Goal: Task Accomplishment & Management: Manage account settings

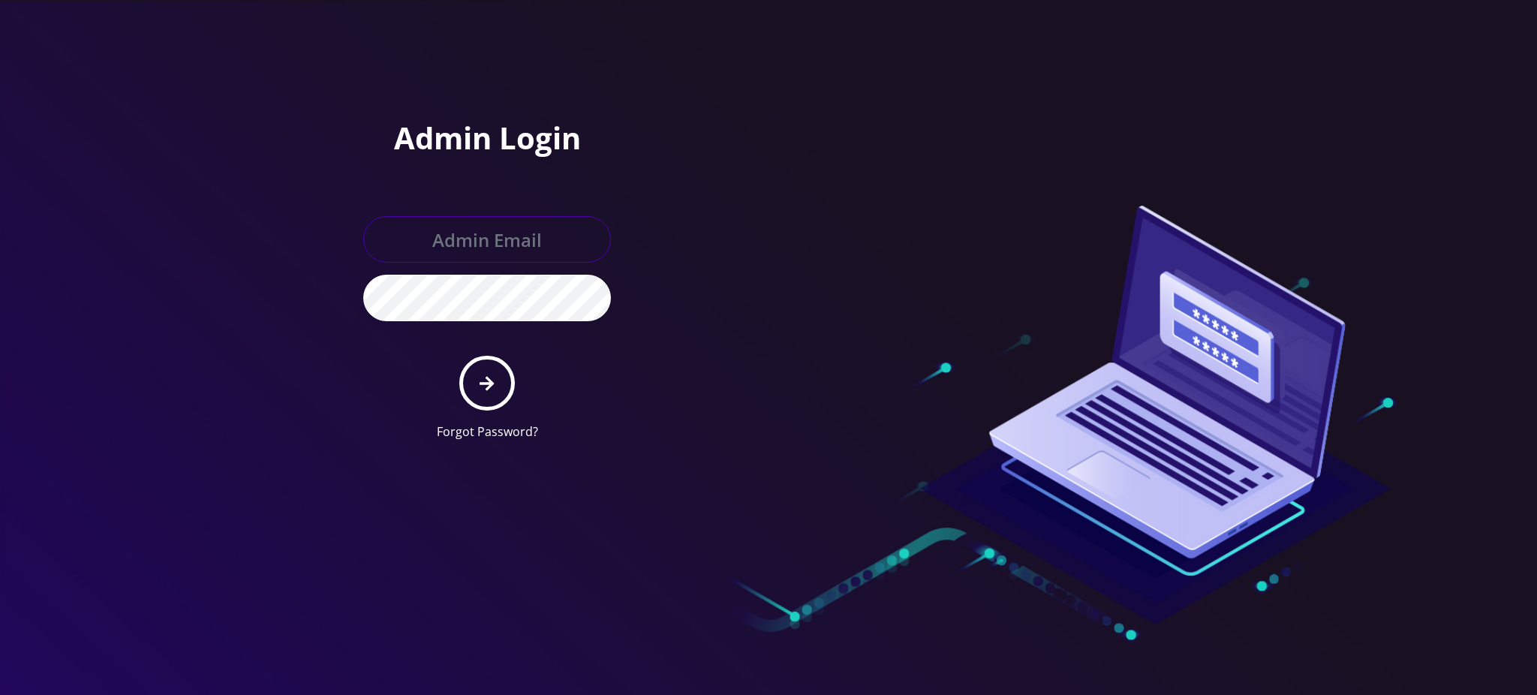
type input "[PERSON_NAME][EMAIL_ADDRESS][DOMAIN_NAME]"
click at [488, 384] on icon "submit" at bounding box center [487, 383] width 14 height 17
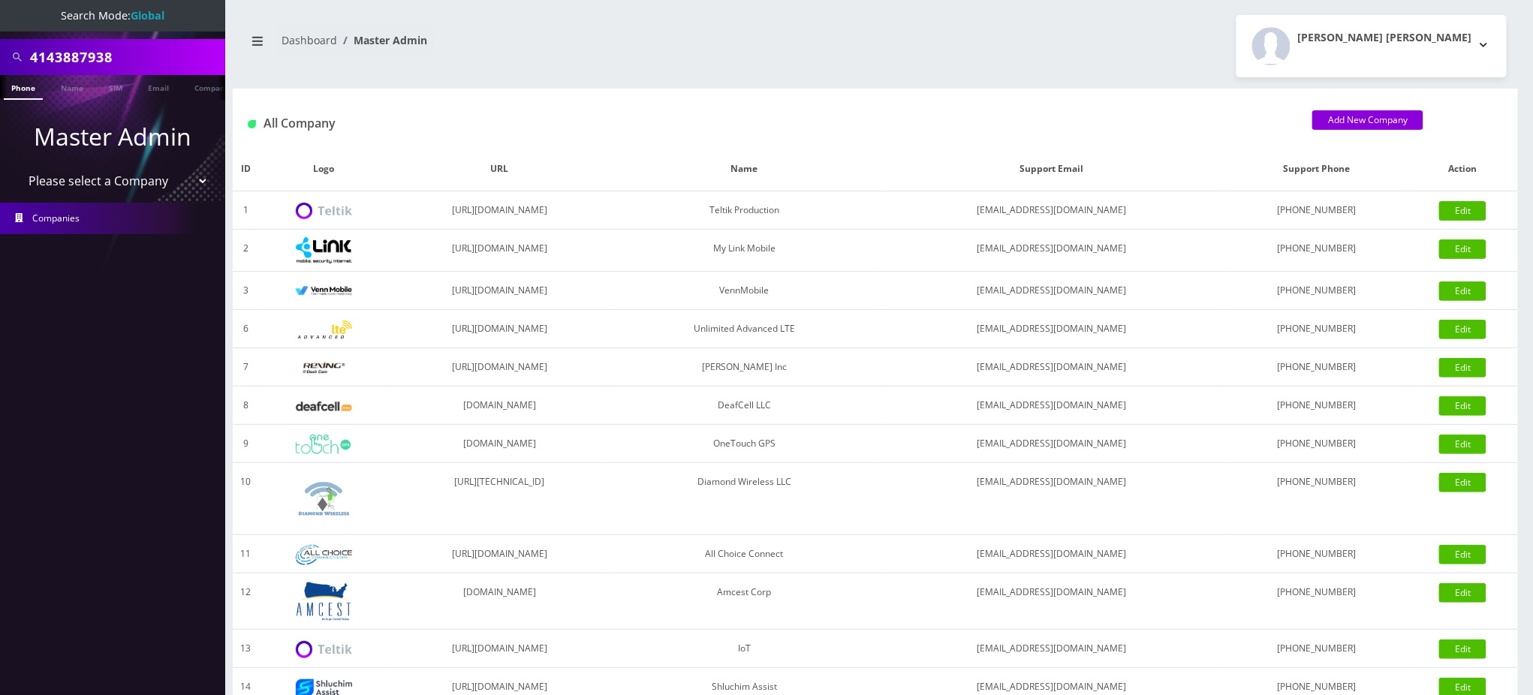
drag, startPoint x: 119, startPoint y: 58, endPoint x: 0, endPoint y: 56, distance: 118.6
click at [0, 56] on div "4143887938" at bounding box center [112, 57] width 225 height 36
type input "5512385207"
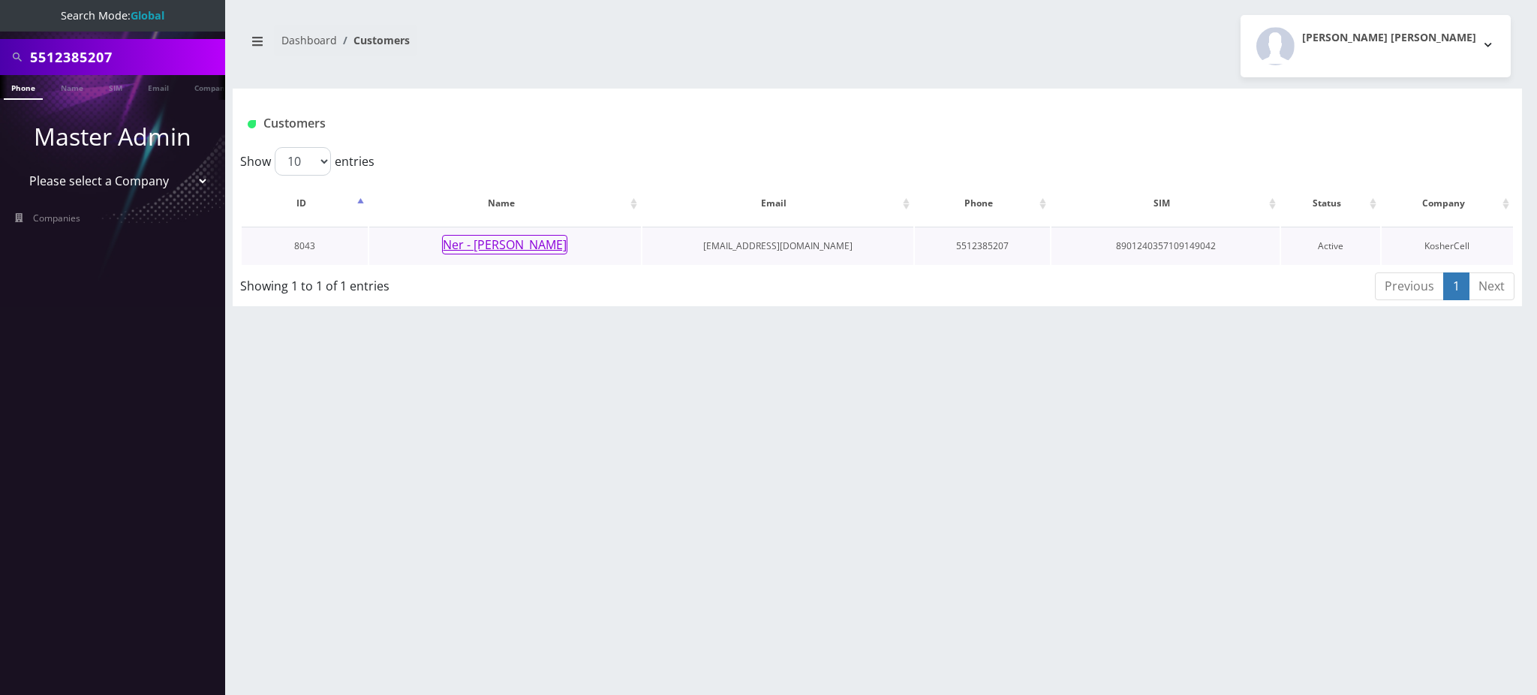
click at [533, 247] on button "Ner - Moshe Schmidt" at bounding box center [504, 245] width 125 height 20
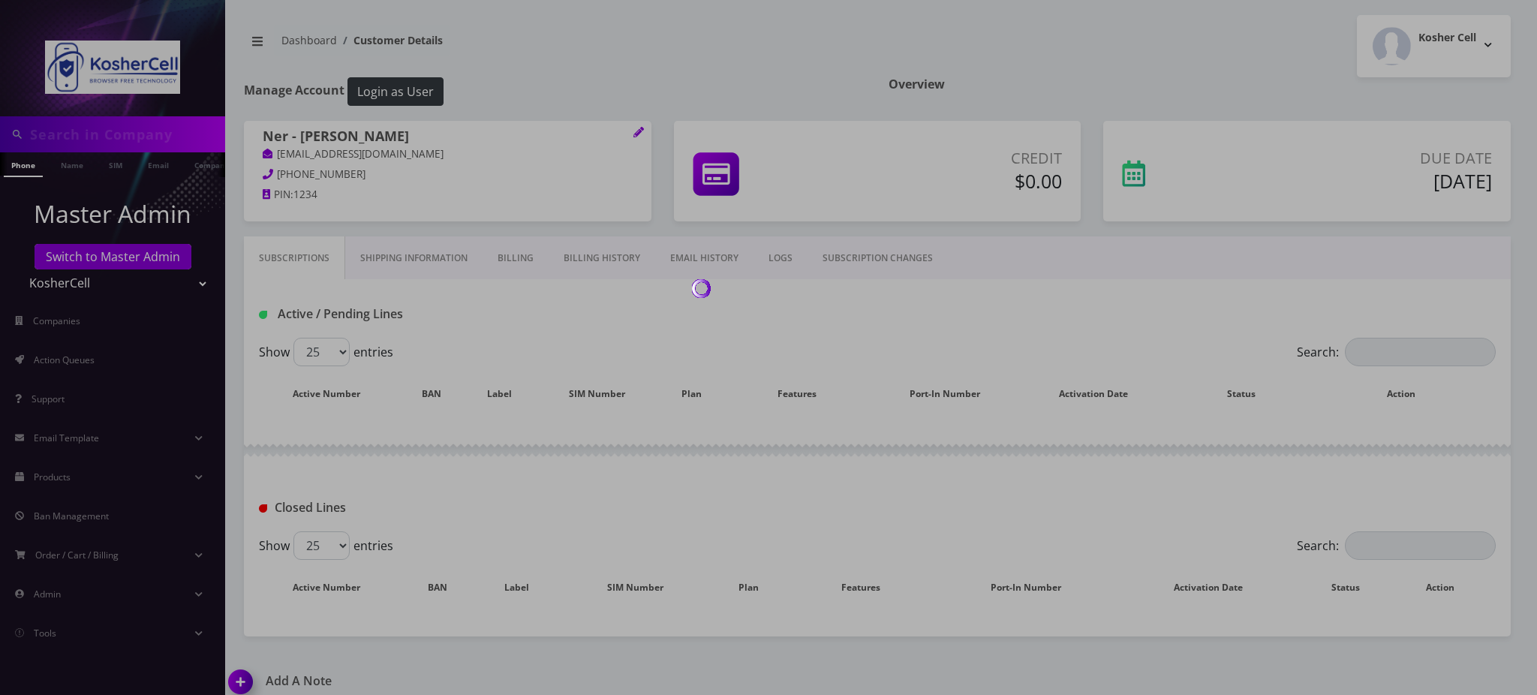
type input "5512385207"
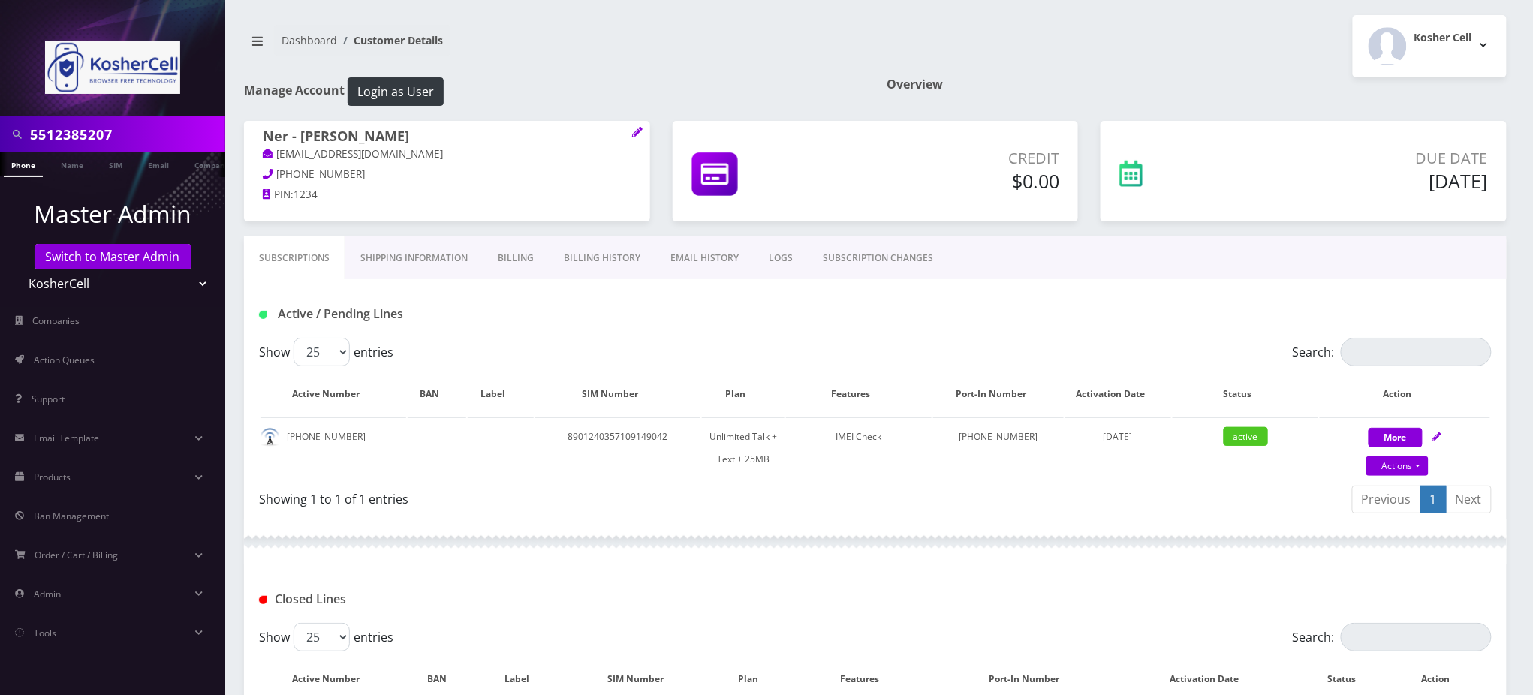
click at [88, 135] on input "5512385207" at bounding box center [125, 134] width 191 height 29
click at [849, 267] on link "SUBSCRIPTION CHANGES" at bounding box center [878, 258] width 140 height 44
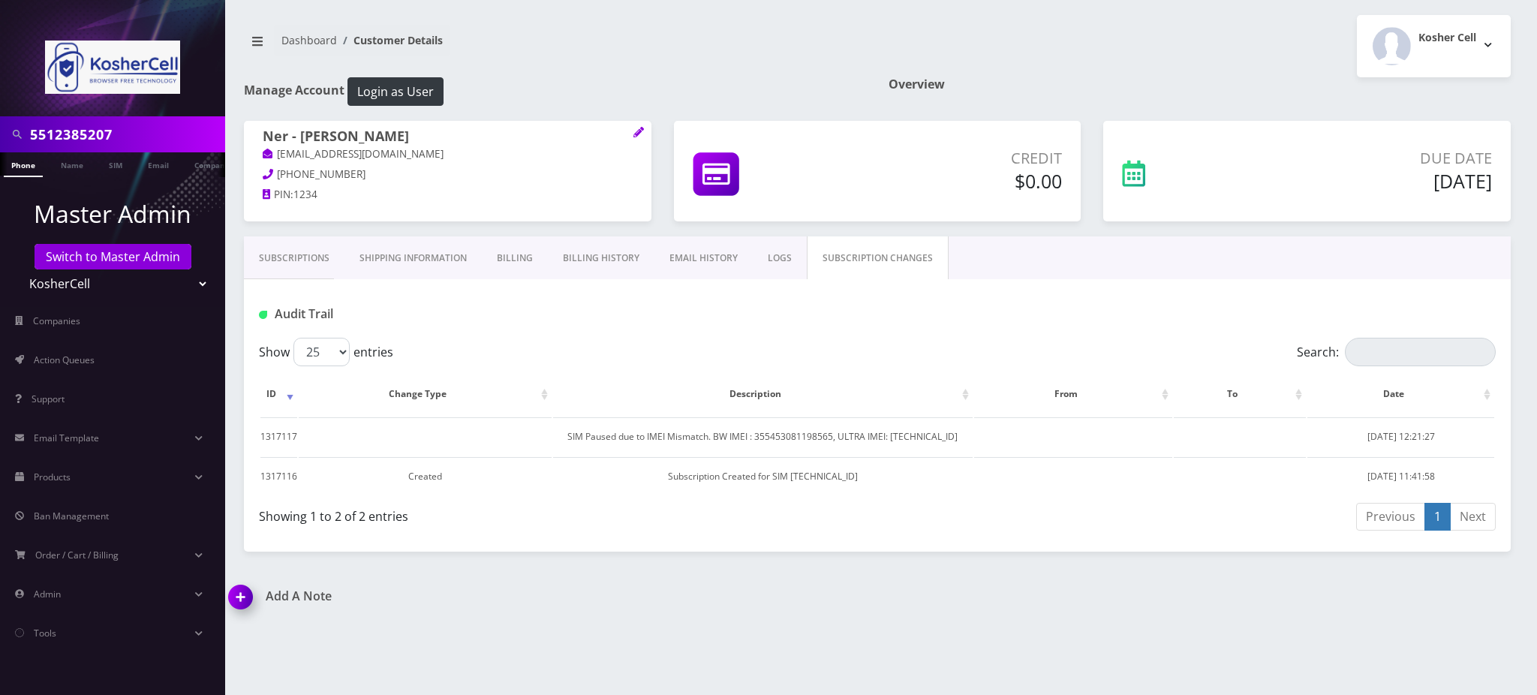
click at [306, 263] on link "Subscriptions" at bounding box center [294, 258] width 101 height 44
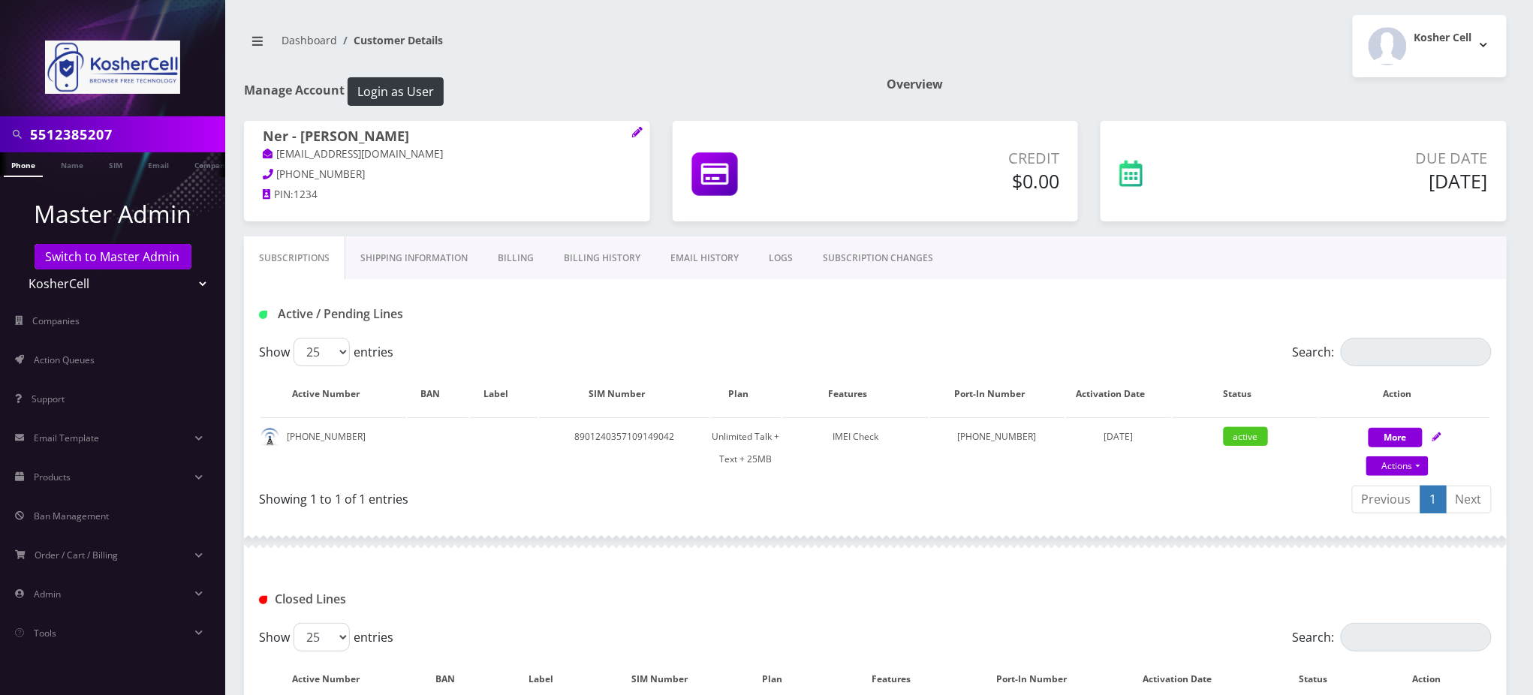
scroll to position [170, 0]
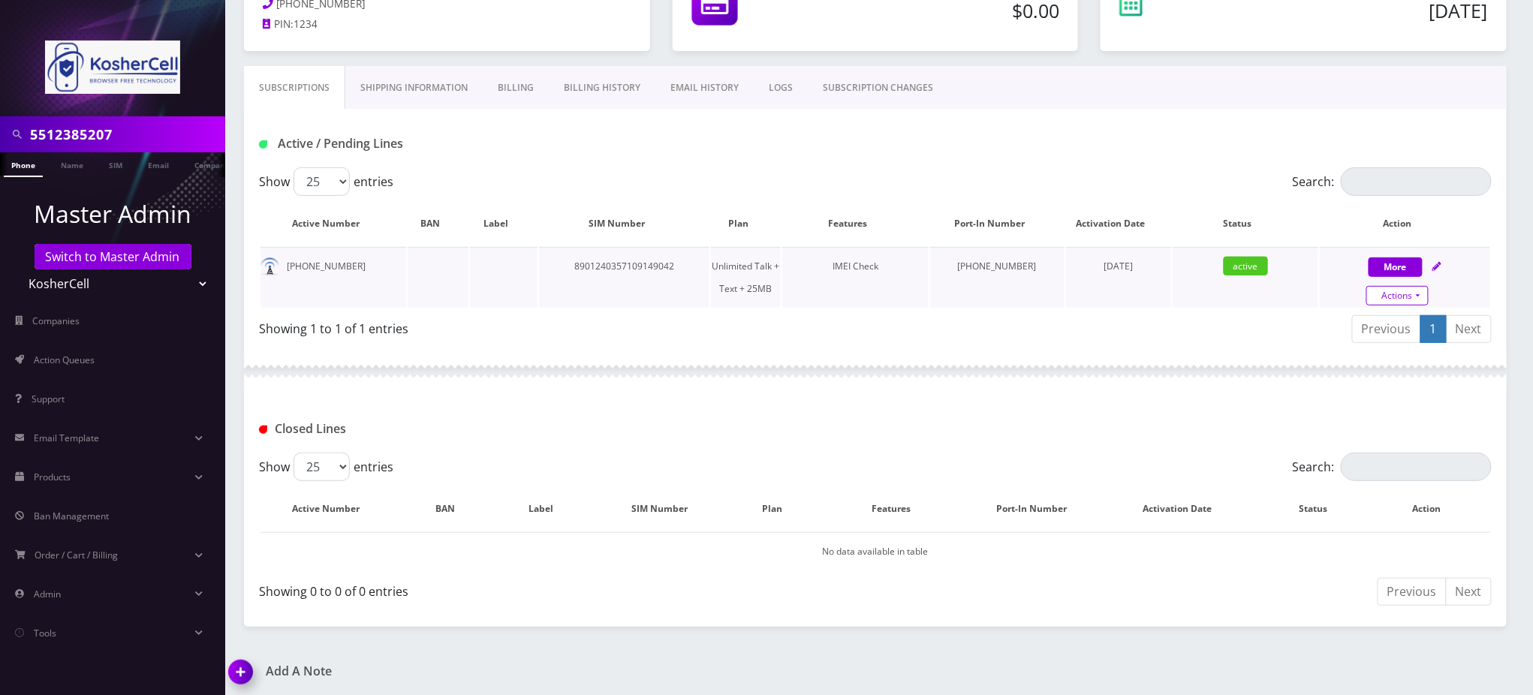
click at [1421, 298] on link "Actions" at bounding box center [1397, 296] width 62 height 20
select select "364"
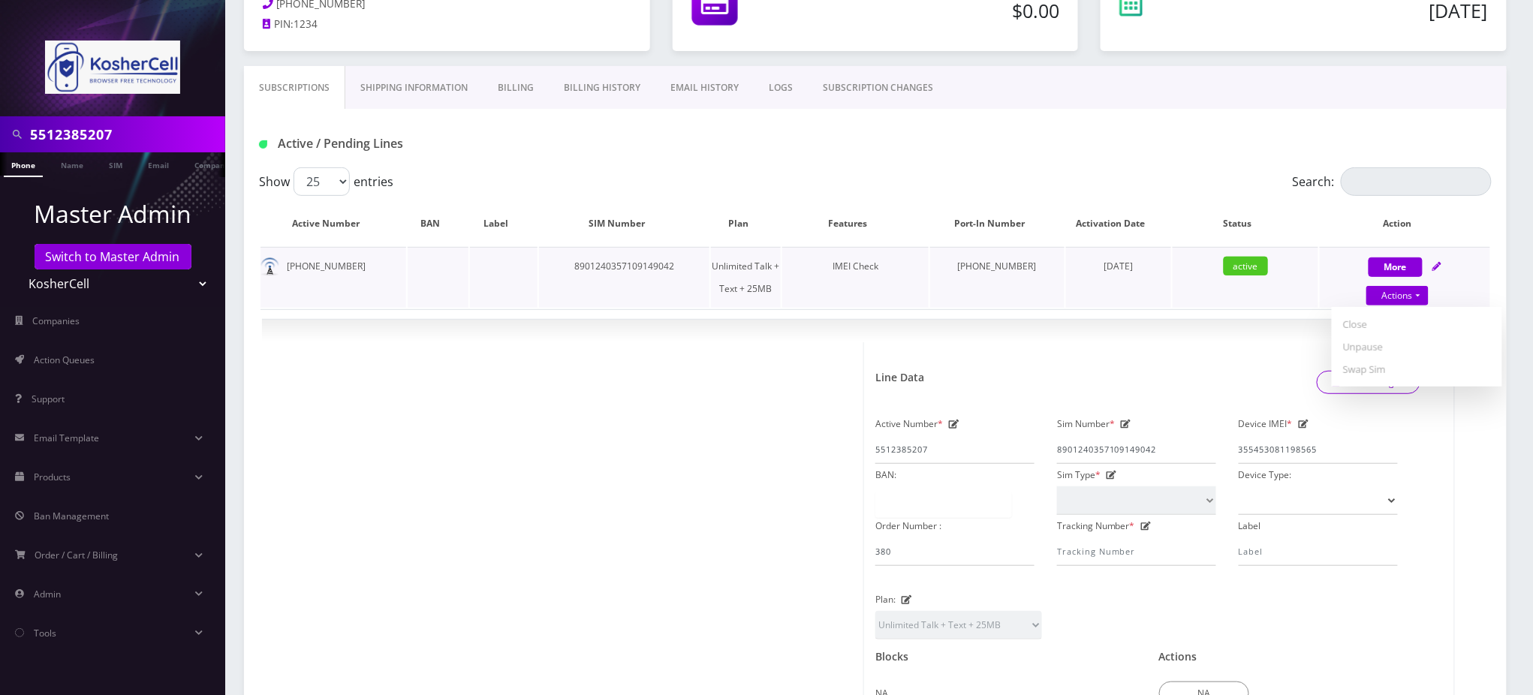
click at [662, 263] on td "8901240357109149042" at bounding box center [624, 277] width 170 height 61
copy td "8901240357109149042"
click at [1407, 292] on link "Actions" at bounding box center [1397, 296] width 62 height 20
click at [1373, 346] on link "Unpause" at bounding box center [1417, 347] width 170 height 23
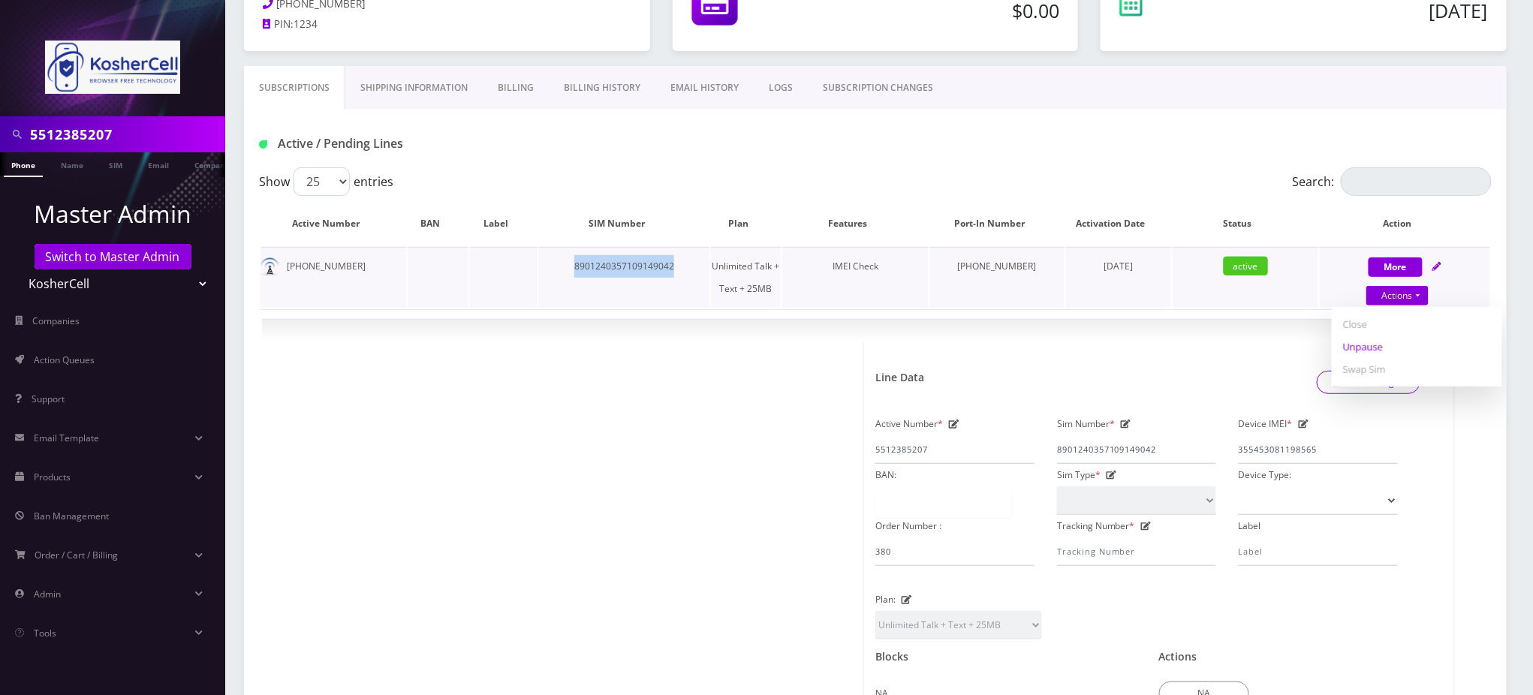
select select "364"
click at [889, 156] on div "Active / Pending Lines" at bounding box center [875, 138] width 1262 height 59
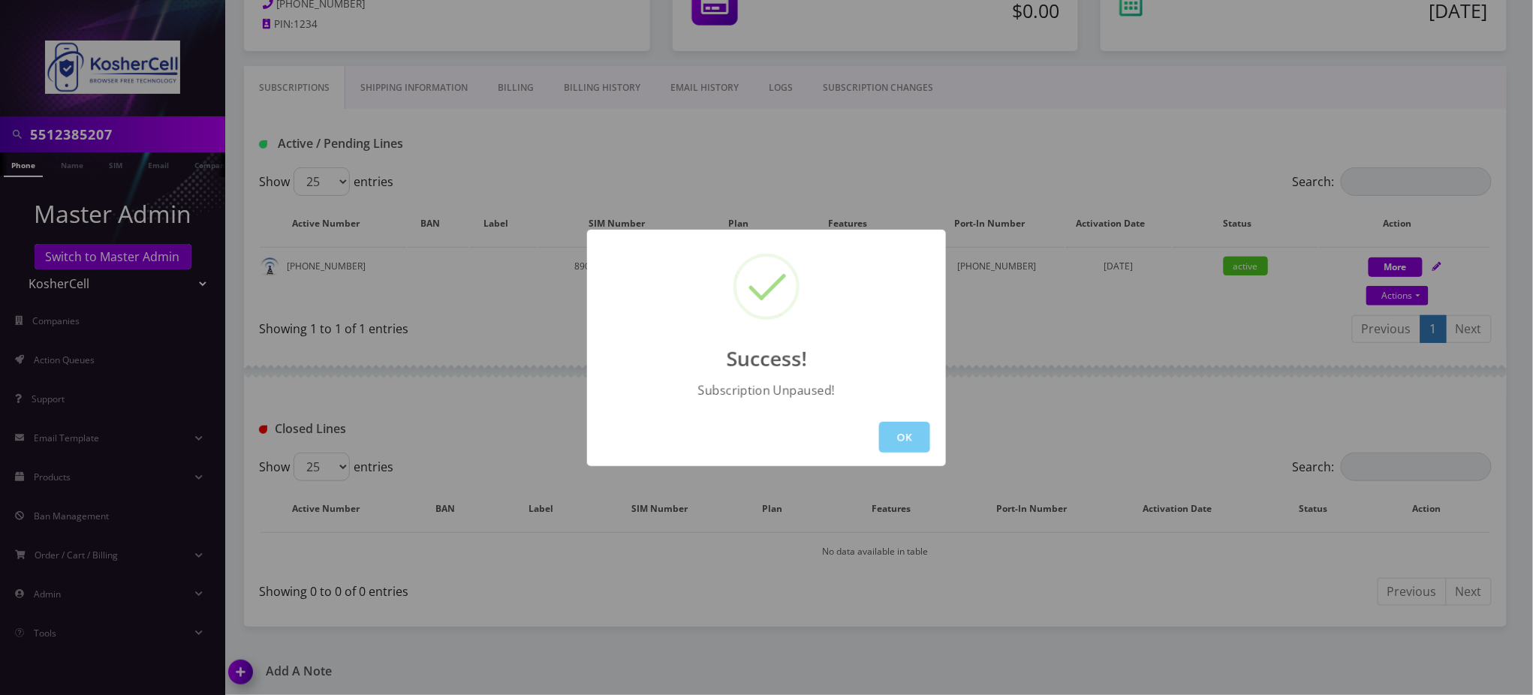
click at [895, 434] on button "OK" at bounding box center [904, 437] width 51 height 31
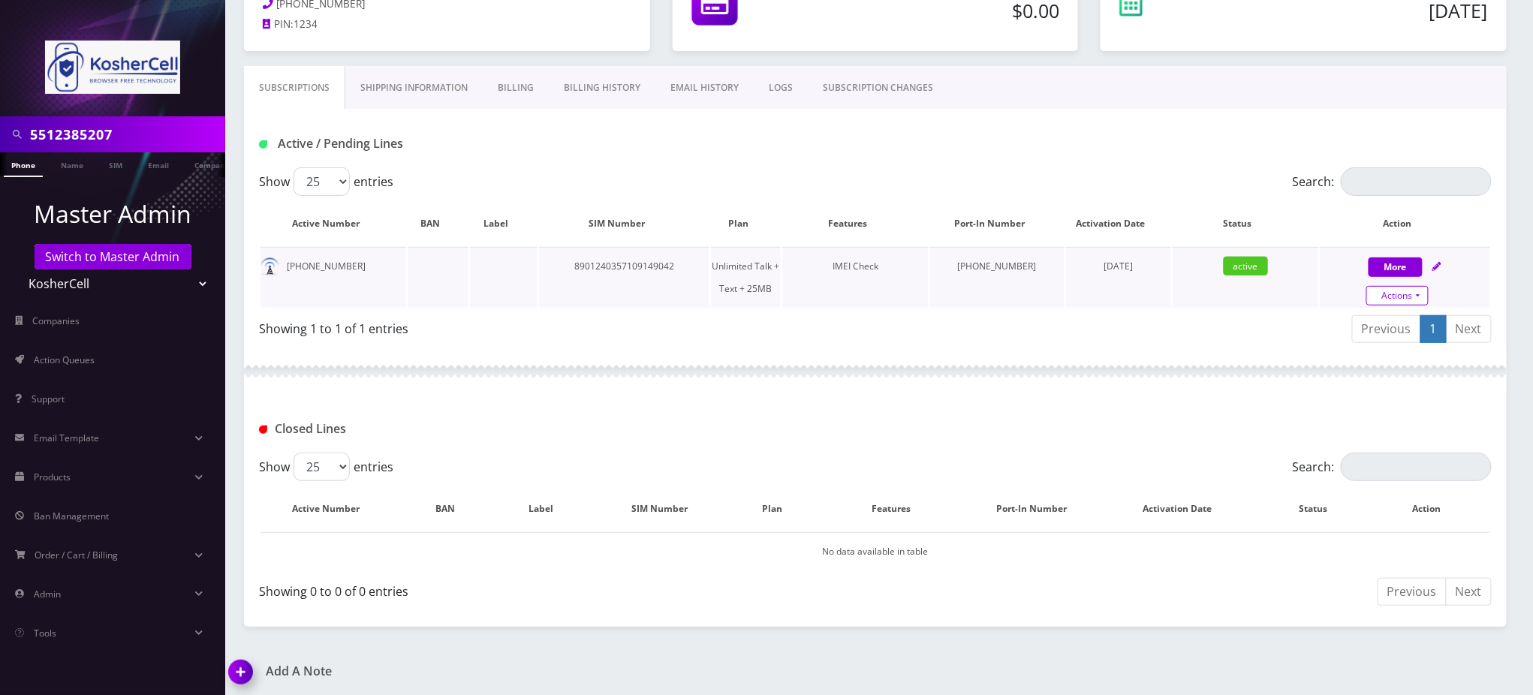
click at [1415, 289] on link "Actions" at bounding box center [1397, 296] width 62 height 20
select select "364"
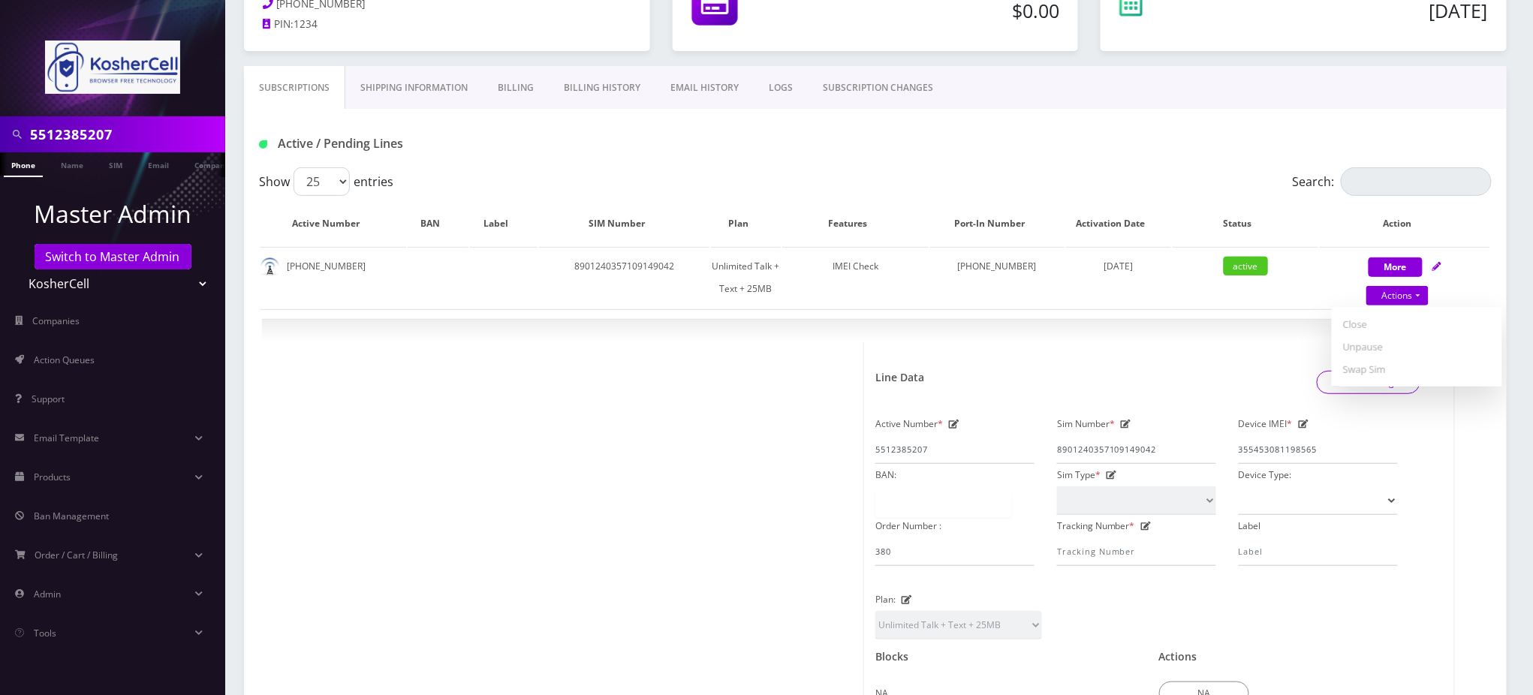
click at [1143, 143] on div "Active / Pending Lines" at bounding box center [875, 143] width 1255 height 25
click at [1178, 335] on div "× Line Data Save Changes Active Number * 5512385207 Sim Number * 89012403571091…" at bounding box center [875, 597] width 1226 height 554
drag, startPoint x: 1067, startPoint y: 139, endPoint x: 1074, endPoint y: 123, distance: 17.5
click at [1067, 133] on div "Active / Pending Lines" at bounding box center [875, 143] width 1255 height 25
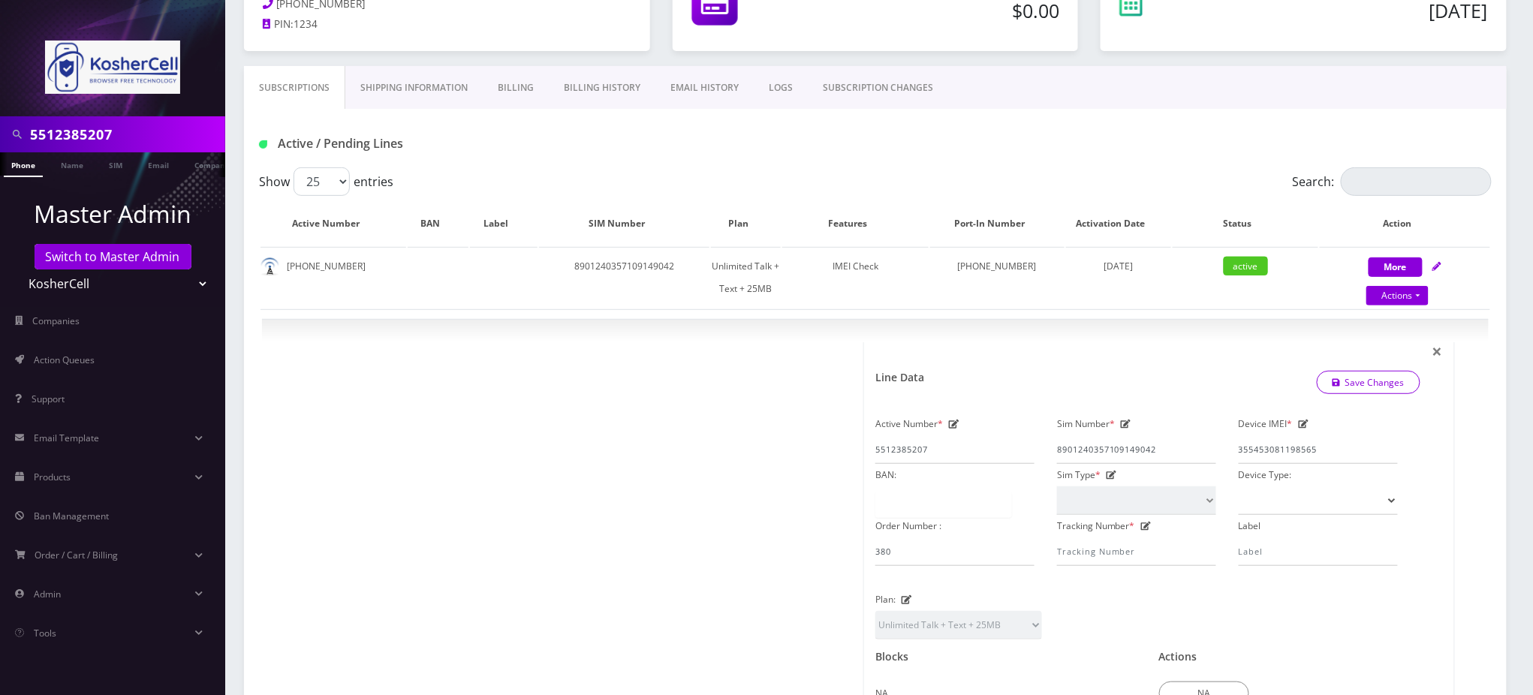
click at [765, 144] on div "Active / Pending Lines" at bounding box center [875, 143] width 1255 height 25
click at [1127, 78] on div "Subscriptions Shipping Information Billing Billing History EMAIL HISTORY LOGS S…" at bounding box center [875, 87] width 1262 height 43
click at [516, 137] on h1 "Active / Pending Lines" at bounding box center [457, 144] width 396 height 14
click at [878, 163] on div "Active / Pending Lines" at bounding box center [875, 138] width 1262 height 59
click at [585, 123] on div "Active / Pending Lines" at bounding box center [875, 138] width 1262 height 59
